Goal: Task Accomplishment & Management: Use online tool/utility

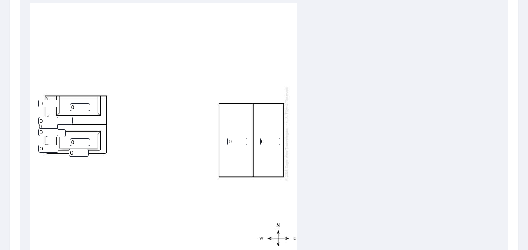
scroll to position [292, 0]
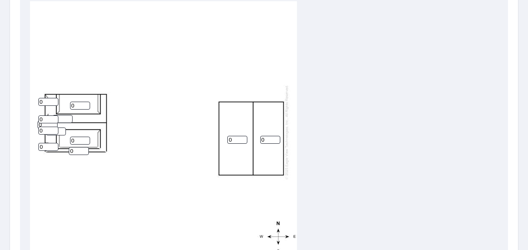
click at [239, 139] on input "0" at bounding box center [237, 140] width 20 height 8
type input "4"
click at [266, 142] on input "0" at bounding box center [270, 140] width 20 height 8
type input "4"
drag, startPoint x: 131, startPoint y: 171, endPoint x: 191, endPoint y: 164, distance: 59.9
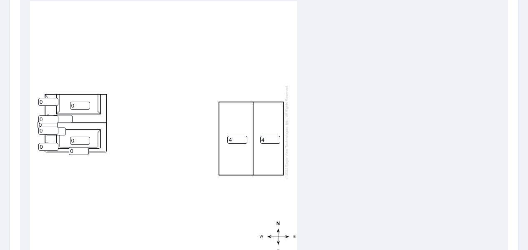
click at [191, 164] on div "4 4 0 0 0 0 0 0 0 0 0 0" at bounding box center [163, 132] width 267 height 262
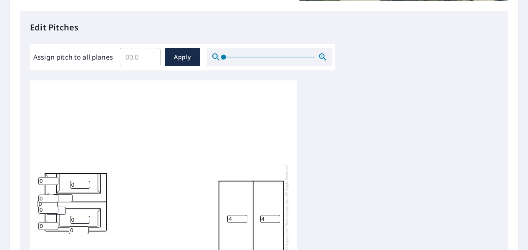
scroll to position [167, 0]
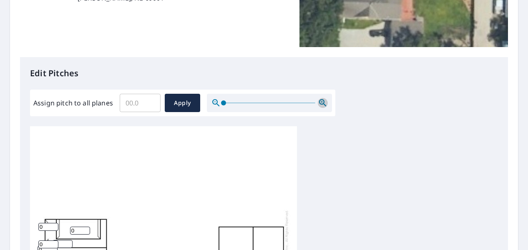
click at [323, 103] on icon "button" at bounding box center [322, 102] width 7 height 7
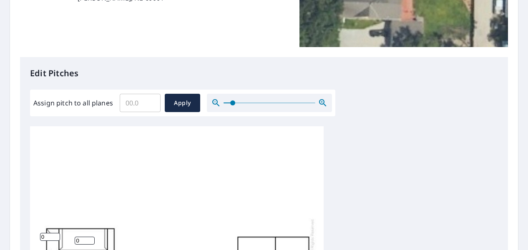
click at [323, 103] on icon "button" at bounding box center [322, 102] width 7 height 7
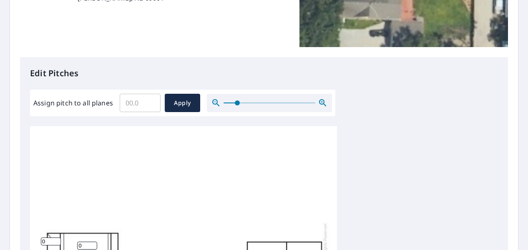
click at [323, 103] on icon "button" at bounding box center [322, 102] width 7 height 7
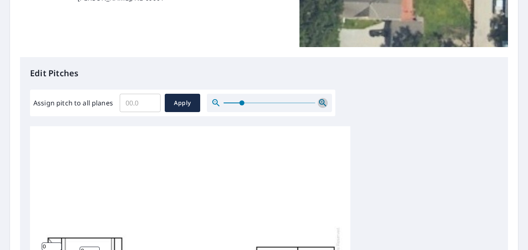
click at [323, 103] on icon "button" at bounding box center [322, 102] width 7 height 7
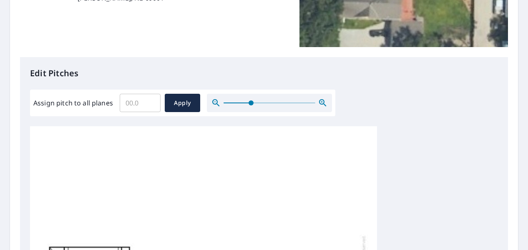
click at [323, 103] on icon "button" at bounding box center [322, 102] width 7 height 7
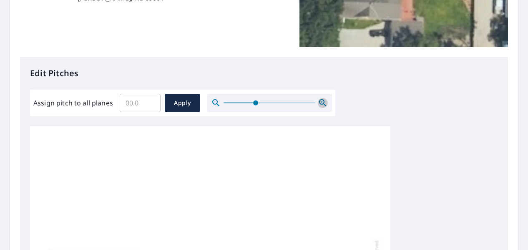
click at [320, 102] on icon "button" at bounding box center [323, 103] width 10 height 10
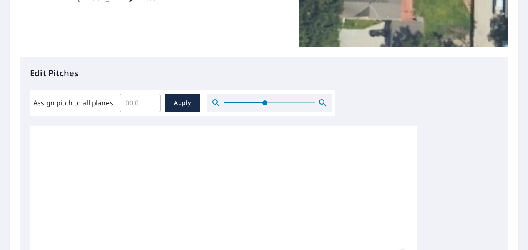
click at [320, 102] on icon "button" at bounding box center [323, 103] width 10 height 10
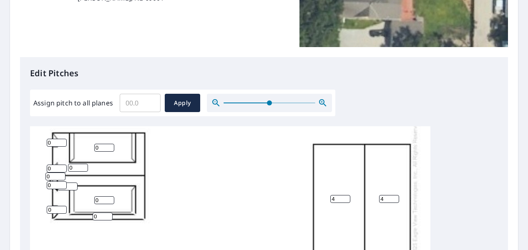
scroll to position [139, 0]
click at [96, 144] on input "0" at bounding box center [104, 148] width 20 height 8
click at [100, 144] on input "0" at bounding box center [104, 148] width 20 height 8
type input "10"
click at [99, 196] on input "0" at bounding box center [104, 200] width 20 height 8
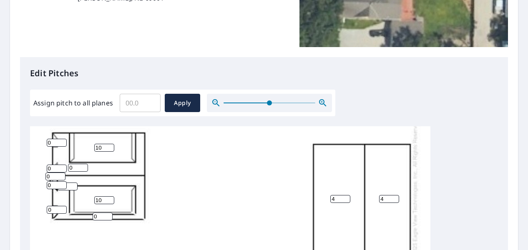
type input "10"
click at [106, 213] on input "0" at bounding box center [103, 217] width 20 height 8
type input "16"
click at [77, 164] on input "0" at bounding box center [78, 168] width 20 height 8
type input "16"
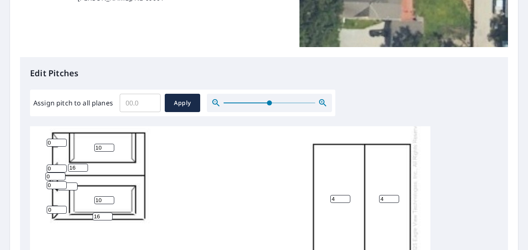
drag, startPoint x: 53, startPoint y: 136, endPoint x: 33, endPoint y: 133, distance: 20.7
click at [33, 133] on div "4 4 16 0 10 10 16 0 0 0 0 0" at bounding box center [230, 189] width 400 height 393
type input "16"
drag, startPoint x: 55, startPoint y: 204, endPoint x: 28, endPoint y: 201, distance: 27.3
click at [28, 201] on div "Edit Pitches Assign pitch to all planes ​ Apply 4 4 16 0 10 10 16 0 16 0 0 0" at bounding box center [264, 227] width 488 height 341
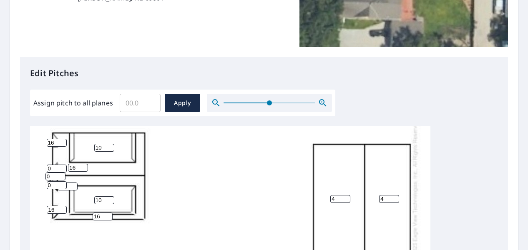
type input "16"
click at [323, 101] on icon "button" at bounding box center [322, 102] width 7 height 7
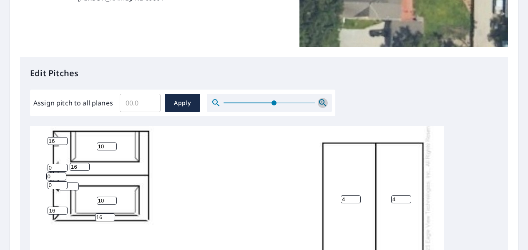
click at [323, 101] on icon "button" at bounding box center [322, 102] width 7 height 7
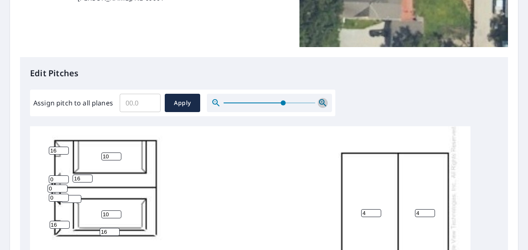
click at [323, 101] on icon "button" at bounding box center [322, 102] width 7 height 7
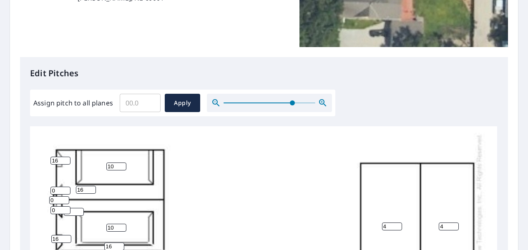
click at [323, 101] on icon "button" at bounding box center [322, 102] width 7 height 7
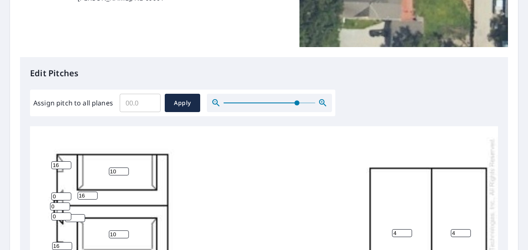
click at [323, 101] on icon "button" at bounding box center [322, 102] width 7 height 7
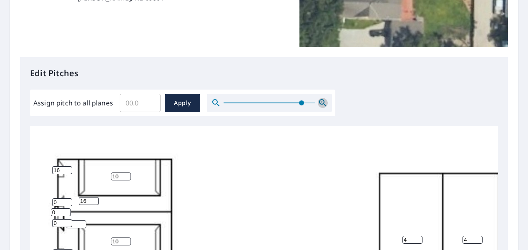
click at [323, 101] on icon "button" at bounding box center [322, 102] width 7 height 7
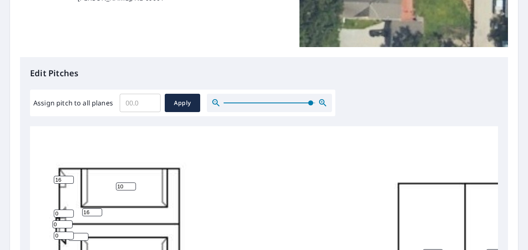
click at [323, 101] on icon "button" at bounding box center [322, 102] width 7 height 7
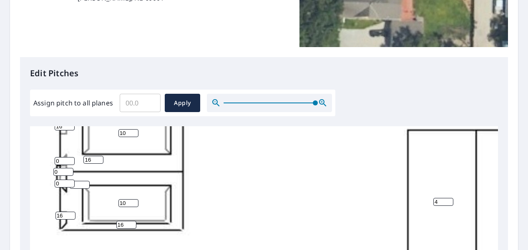
scroll to position [181, 0]
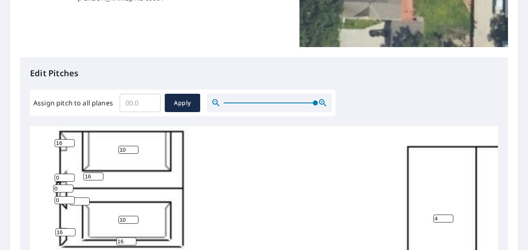
click at [78, 203] on input "0" at bounding box center [80, 202] width 20 height 8
type input "16"
drag, startPoint x: 60, startPoint y: 180, endPoint x: 67, endPoint y: 177, distance: 7.3
click at [60, 180] on input "0" at bounding box center [65, 178] width 20 height 8
click at [72, 175] on input "1" at bounding box center [65, 178] width 20 height 8
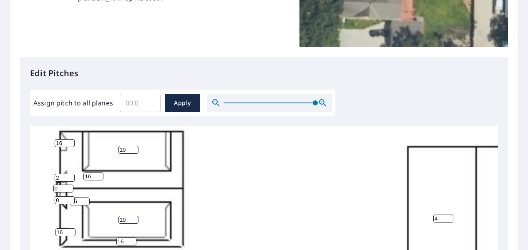
click at [72, 175] on input "2" at bounding box center [65, 178] width 20 height 8
click at [72, 175] on input "3" at bounding box center [65, 178] width 20 height 8
click at [72, 175] on input "4" at bounding box center [65, 178] width 20 height 8
type input "5"
click at [72, 175] on input "5" at bounding box center [65, 178] width 20 height 8
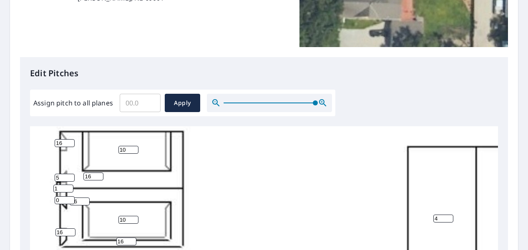
click at [69, 186] on input "1" at bounding box center [63, 189] width 20 height 8
click at [69, 186] on input "2" at bounding box center [63, 189] width 20 height 8
click at [69, 186] on input "3" at bounding box center [63, 189] width 20 height 8
click at [69, 186] on input "4" at bounding box center [63, 189] width 20 height 8
type input "5"
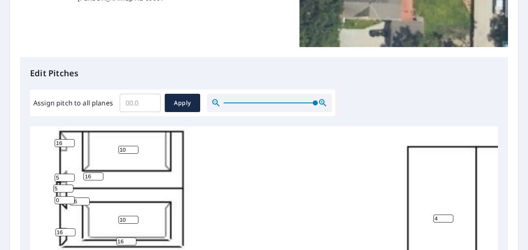
click at [69, 186] on input "5" at bounding box center [63, 189] width 20 height 8
click at [70, 198] on input "1" at bounding box center [65, 200] width 20 height 8
click at [70, 198] on input "2" at bounding box center [65, 200] width 20 height 8
click at [70, 198] on input "3" at bounding box center [65, 200] width 20 height 8
click at [70, 198] on input "4" at bounding box center [65, 200] width 20 height 8
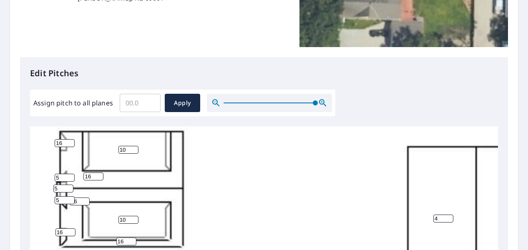
type input "5"
click at [70, 198] on input "5" at bounding box center [65, 200] width 20 height 8
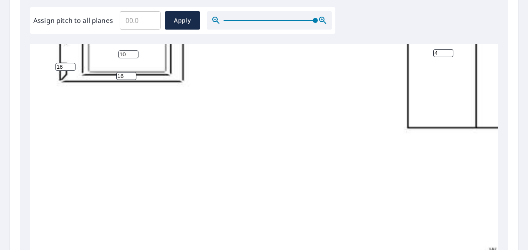
scroll to position [409, 0]
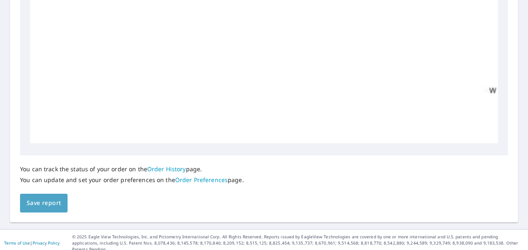
click at [53, 204] on span "Save report" at bounding box center [44, 203] width 34 height 10
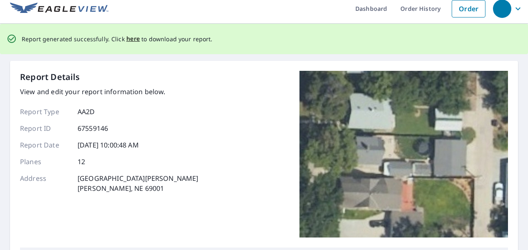
scroll to position [0, 0]
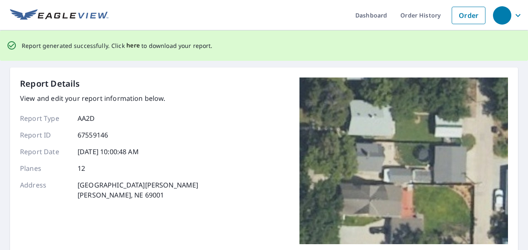
click at [130, 44] on span "here" at bounding box center [133, 45] width 14 height 10
